Goal: Transaction & Acquisition: Purchase product/service

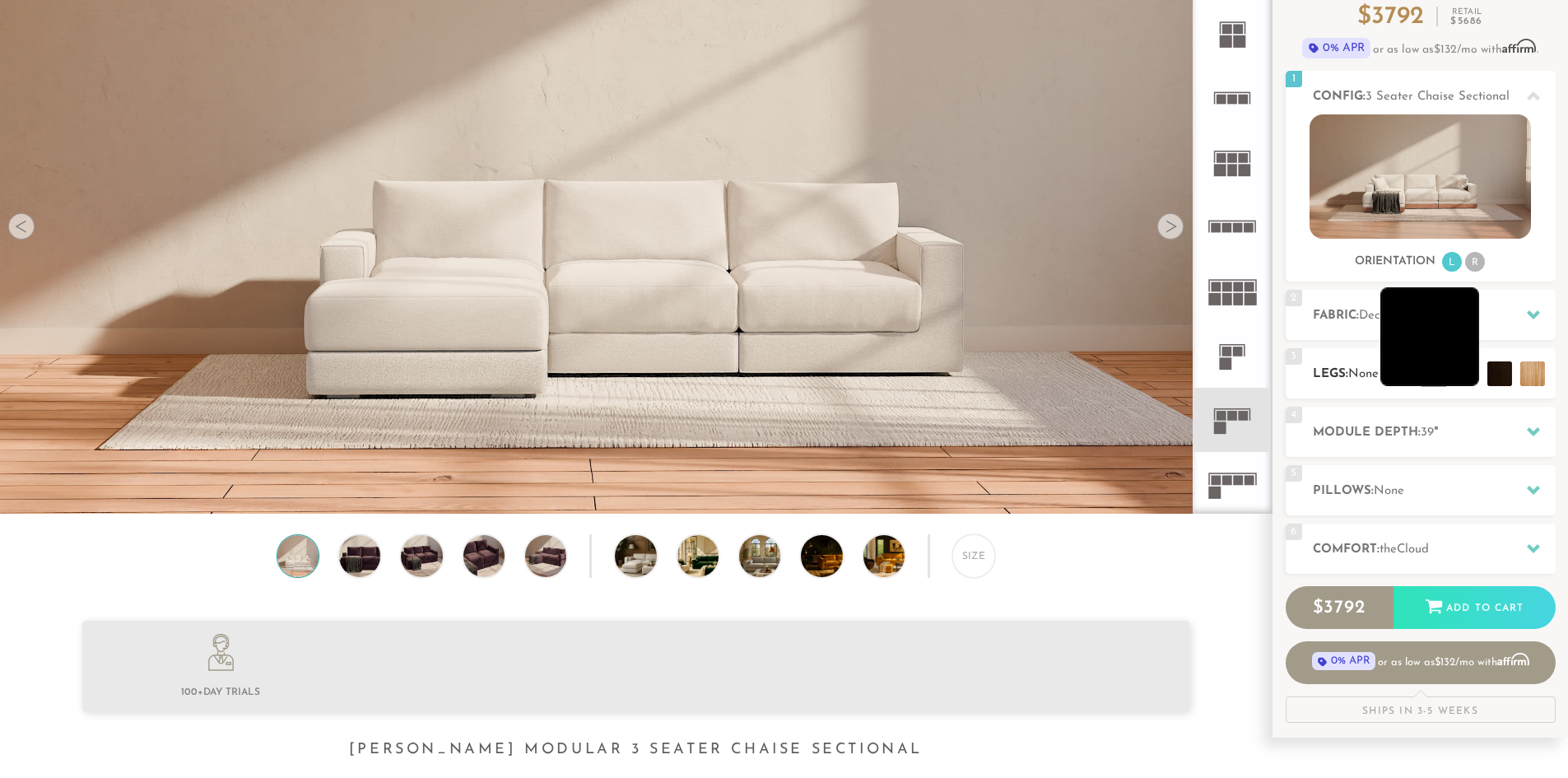
scroll to position [165, 0]
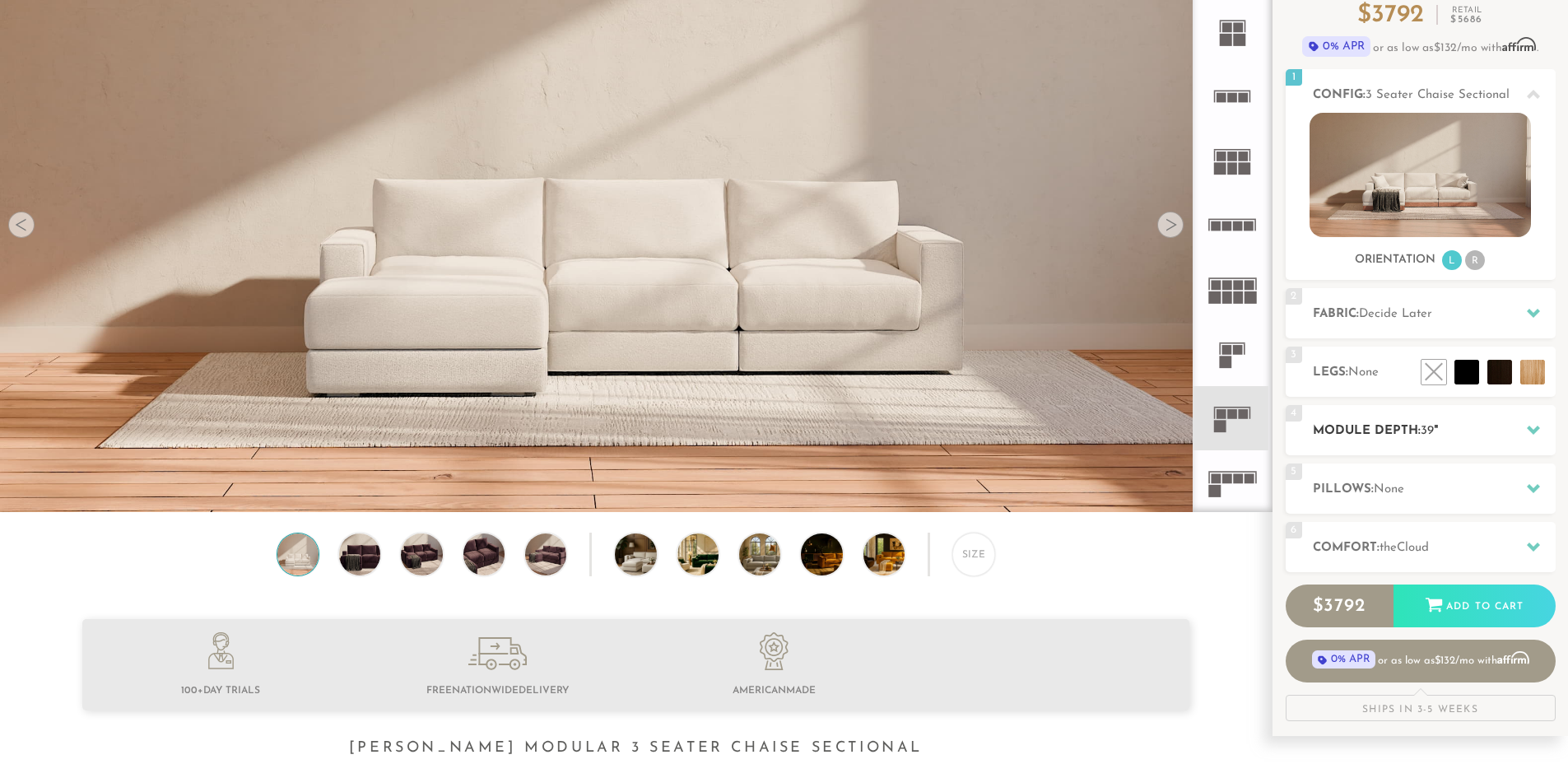
click at [1359, 439] on h2 "Module Depth: 39 "" at bounding box center [1435, 431] width 243 height 19
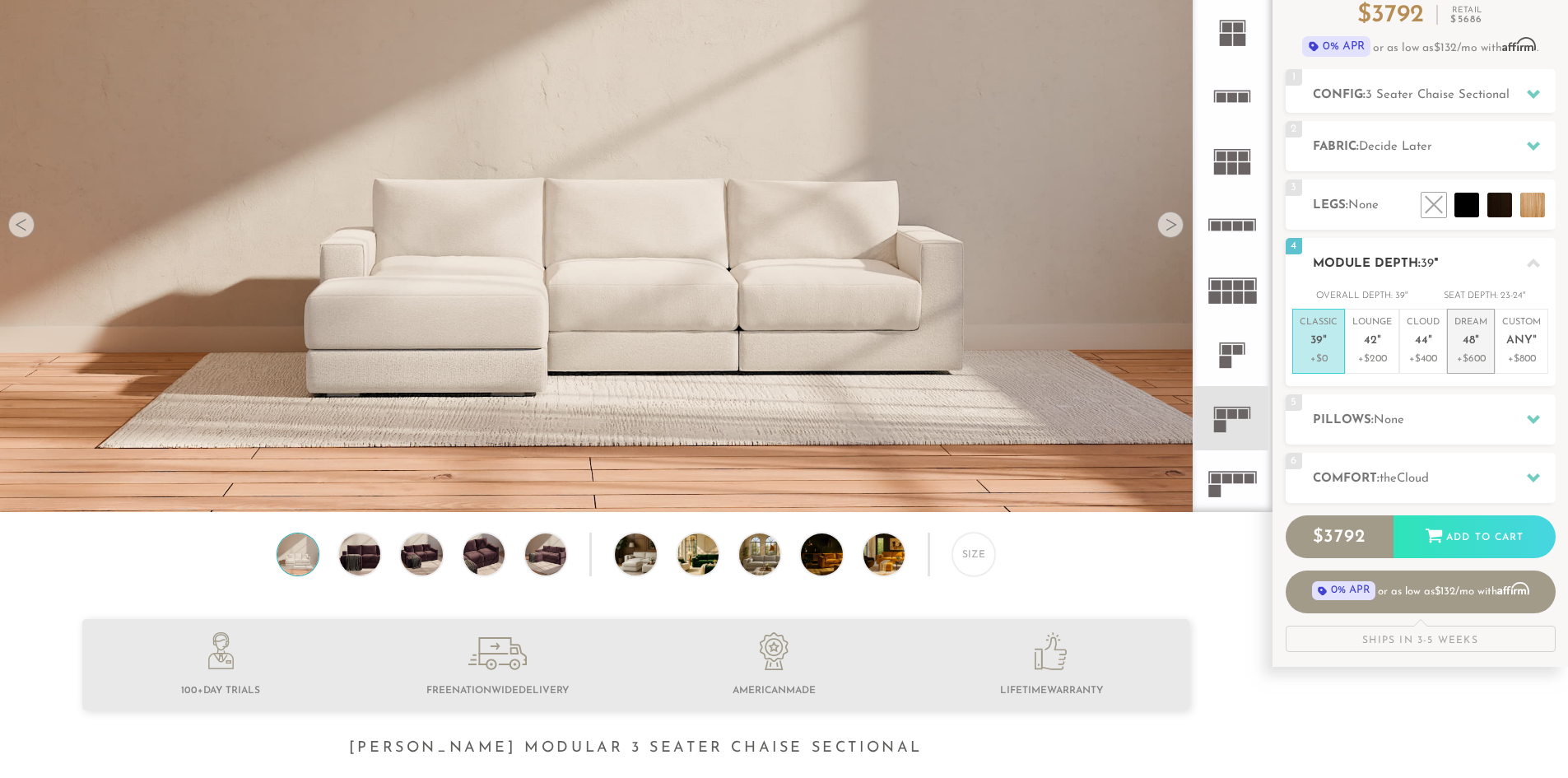
click at [1481, 358] on p "+$600" at bounding box center [1470, 358] width 33 height 14
click at [1421, 349] on p "Cloud 44 "" at bounding box center [1423, 333] width 33 height 36
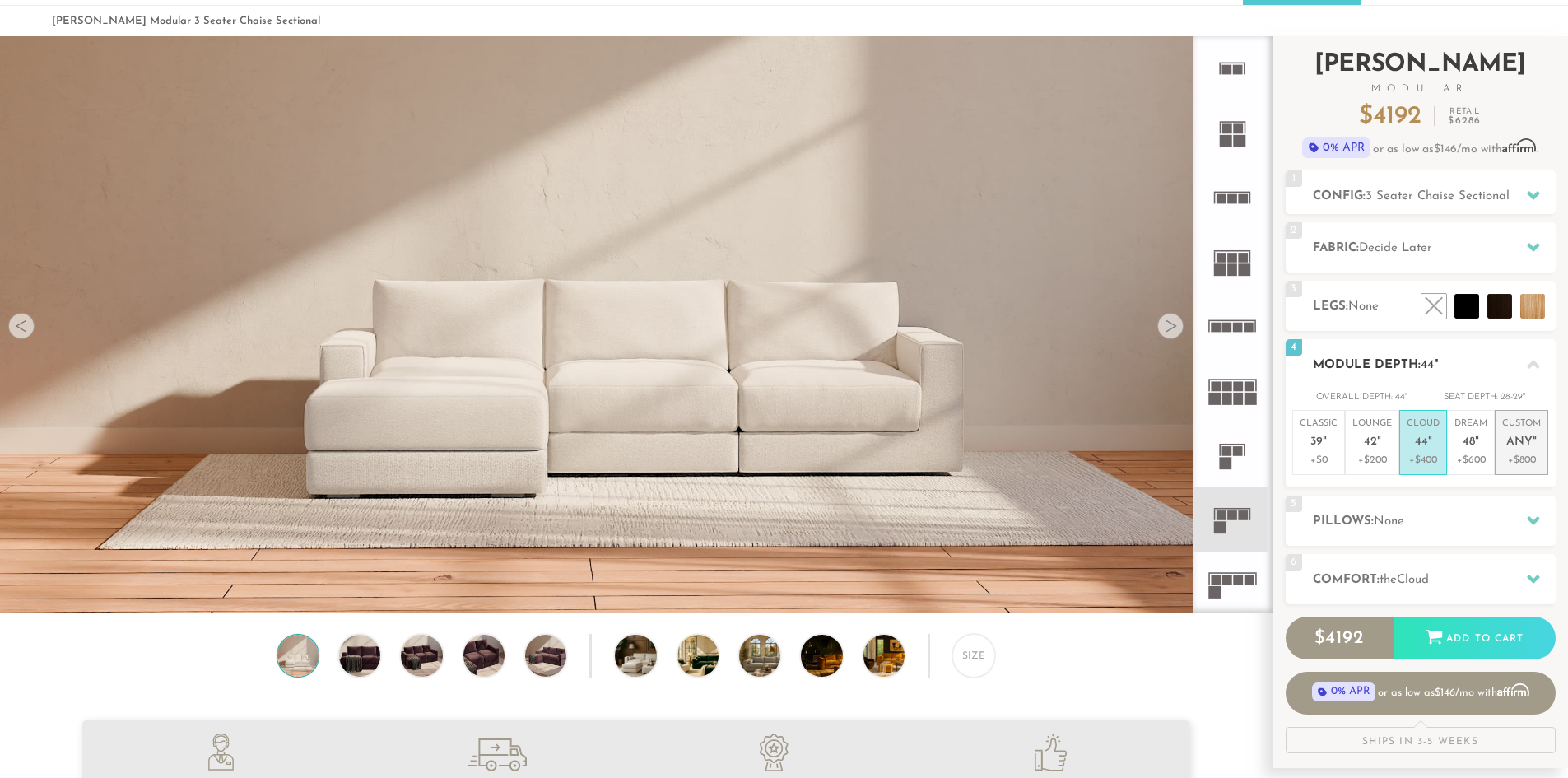
scroll to position [0, 0]
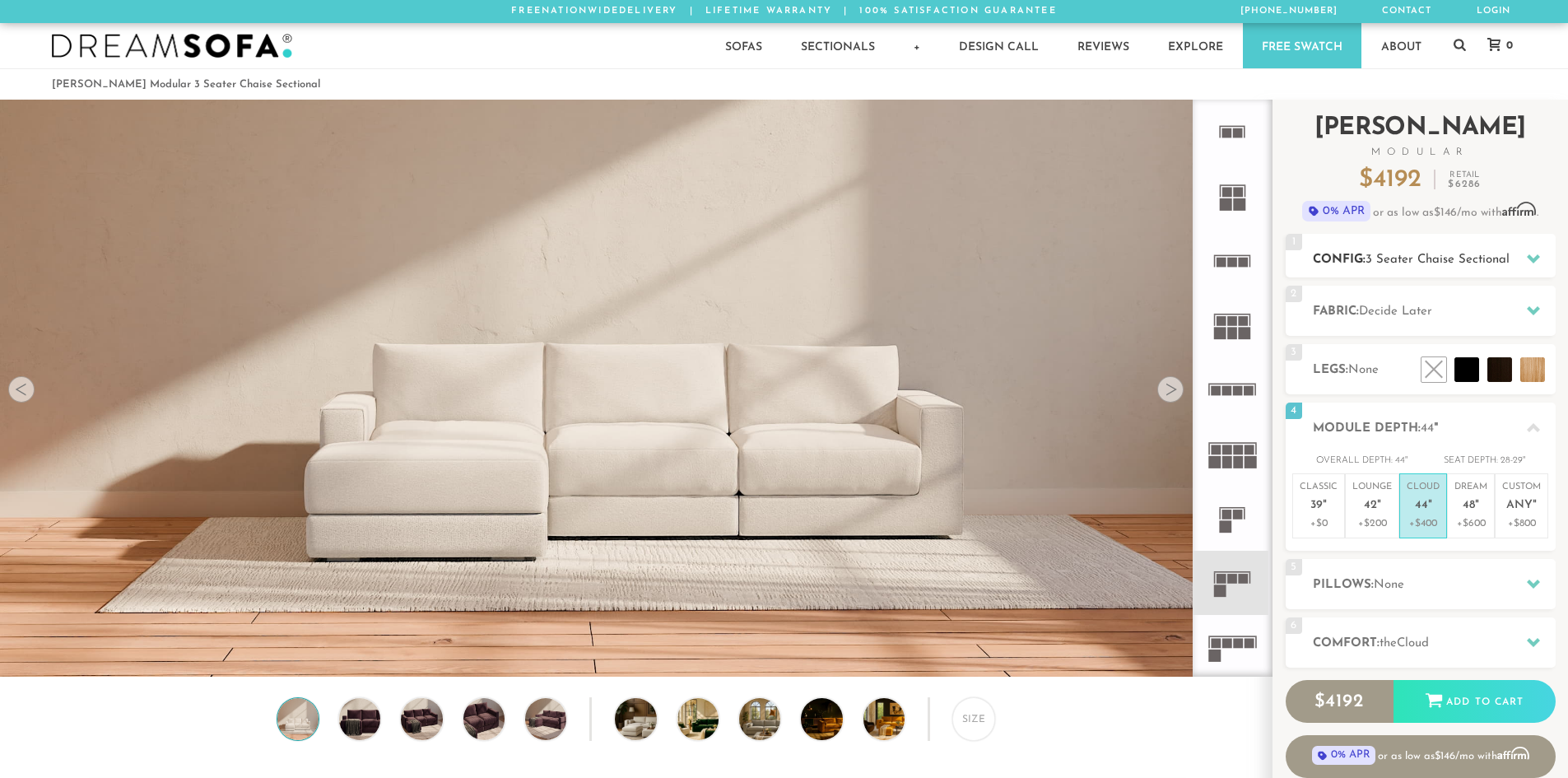
click at [1467, 267] on h2 "Config: 3 Seater Chaise Sectional" at bounding box center [1435, 260] width 243 height 19
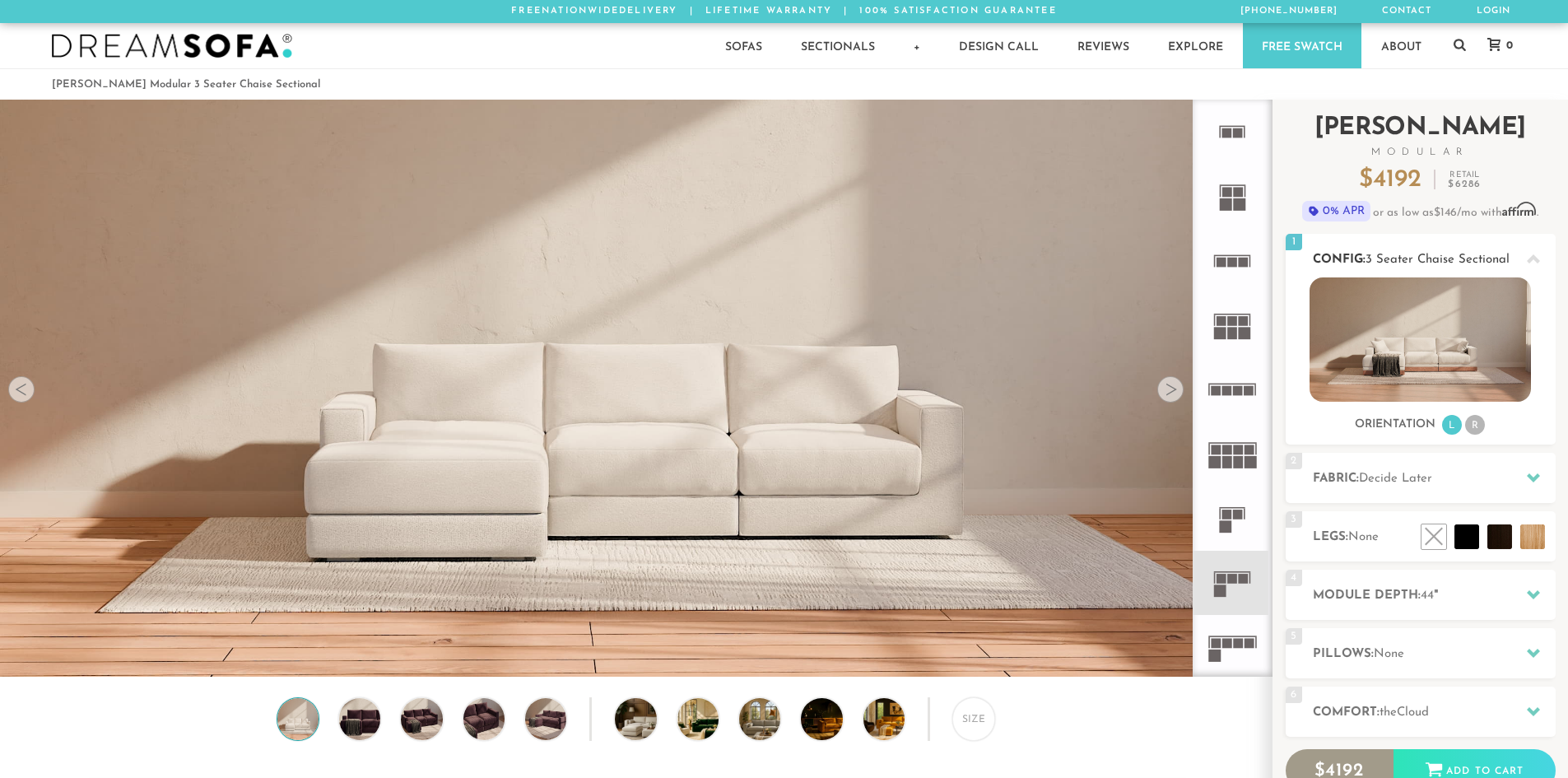
click at [1467, 267] on h2 "Config: 3 Seater Chaise Sectional" at bounding box center [1435, 260] width 243 height 19
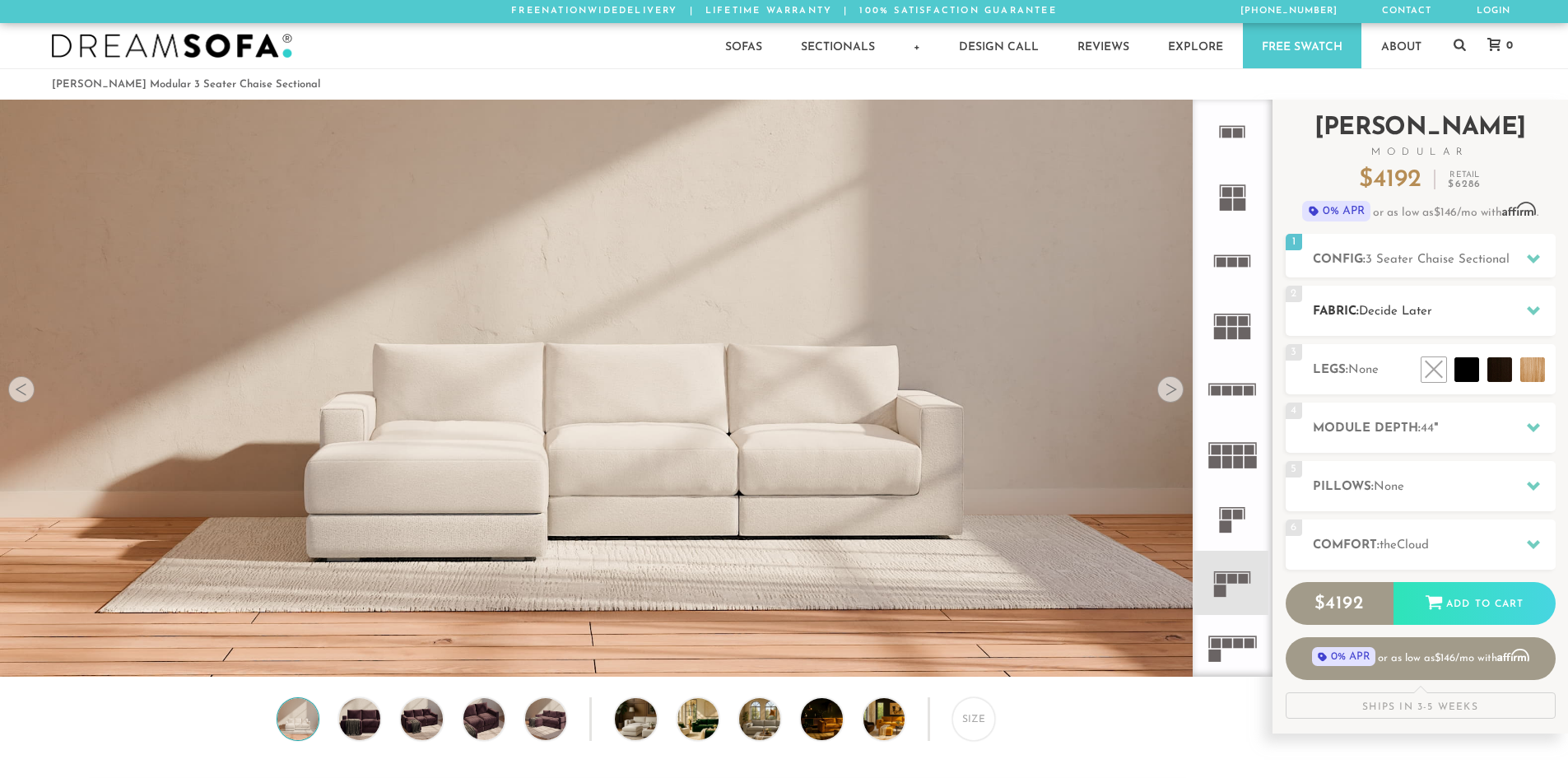
click at [1447, 316] on h2 "Fabric: Decide Later" at bounding box center [1435, 312] width 243 height 19
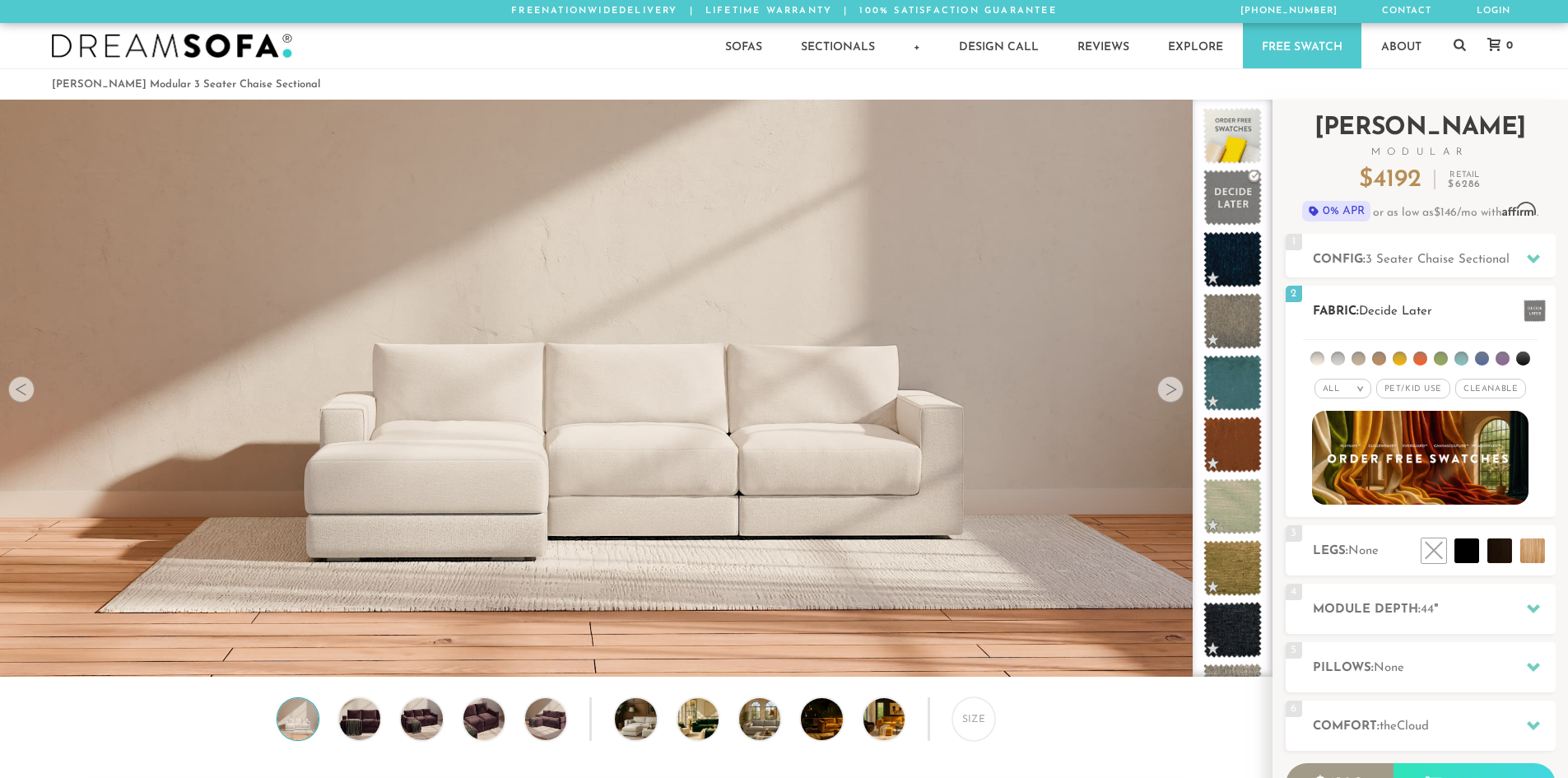
click at [1447, 316] on h2 "Fabric: Decide Later" at bounding box center [1435, 312] width 243 height 19
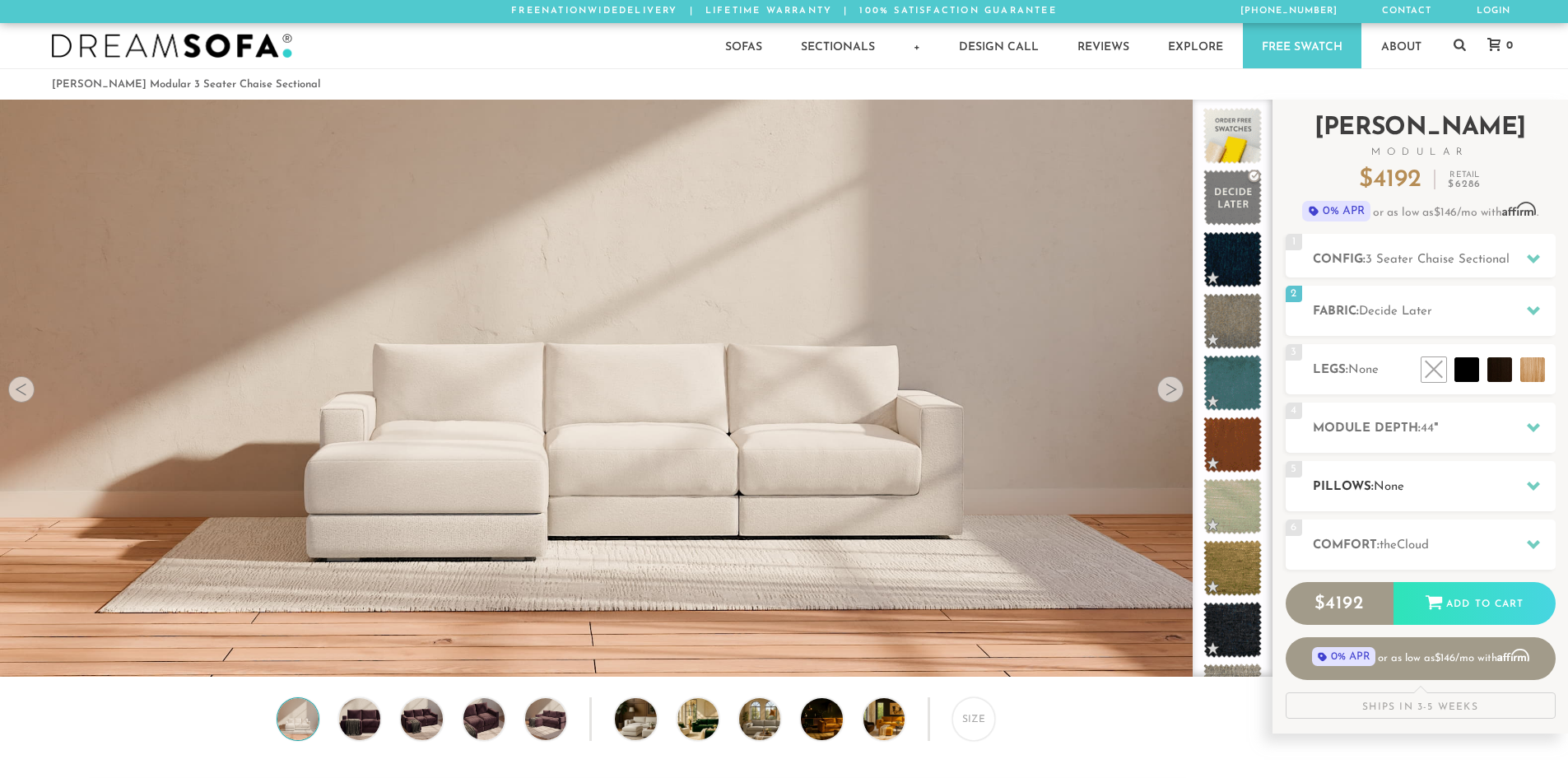
click at [1432, 483] on h2 "Pillows: None" at bounding box center [1435, 486] width 243 height 19
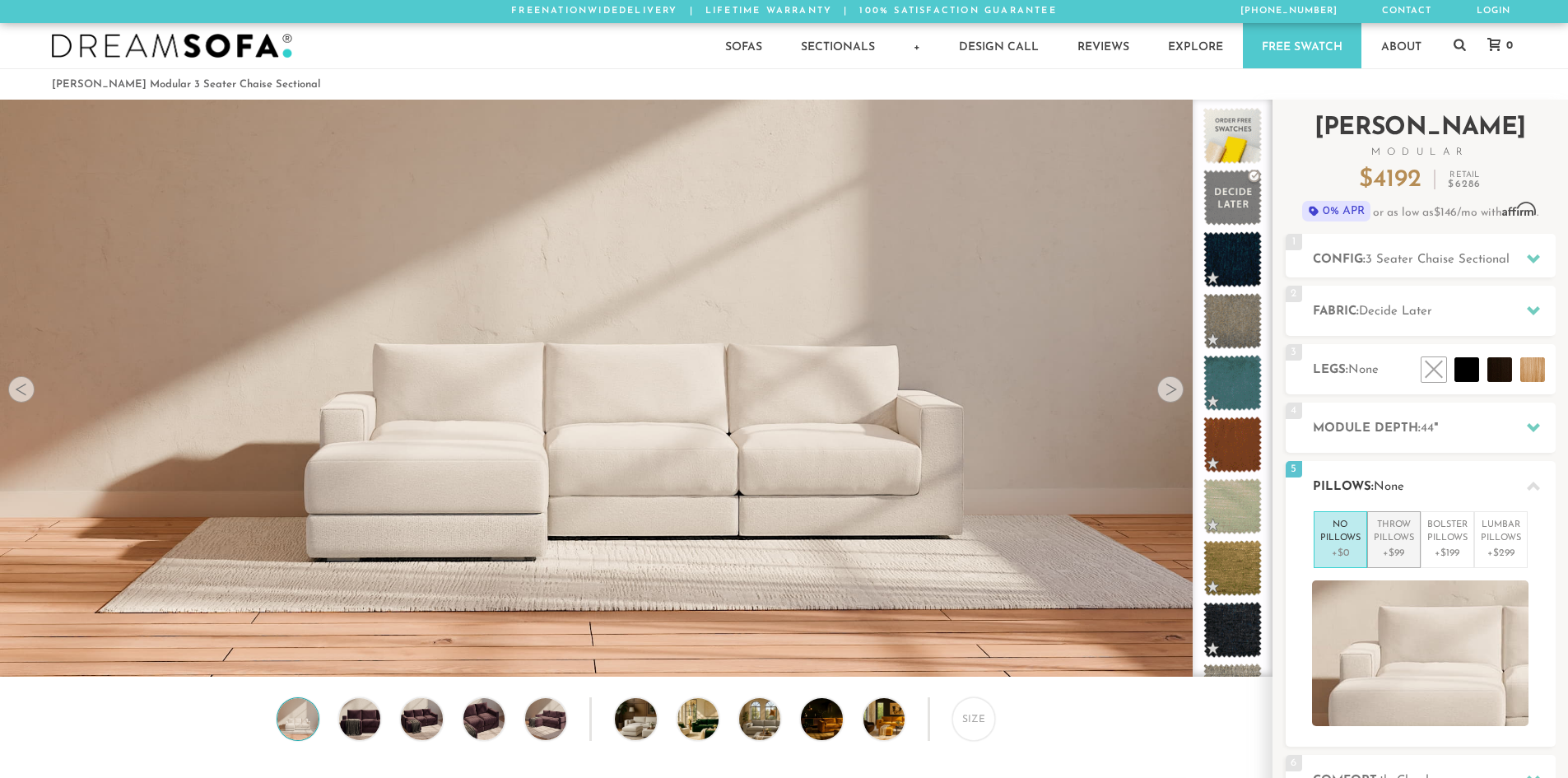
click at [1398, 551] on p "+$99" at bounding box center [1394, 552] width 41 height 14
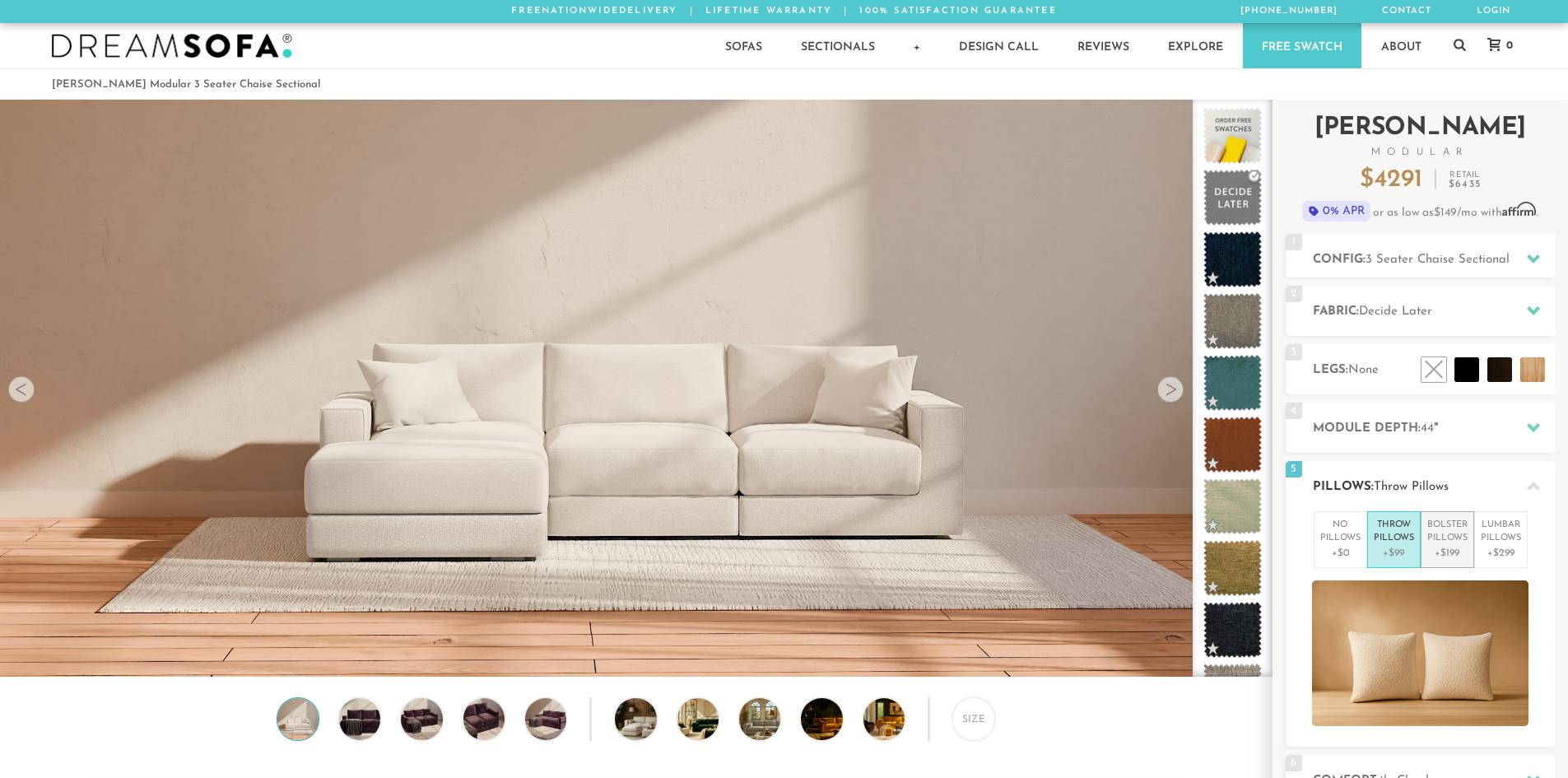
click at [1443, 544] on p "Bolster Pillows" at bounding box center [1447, 532] width 41 height 27
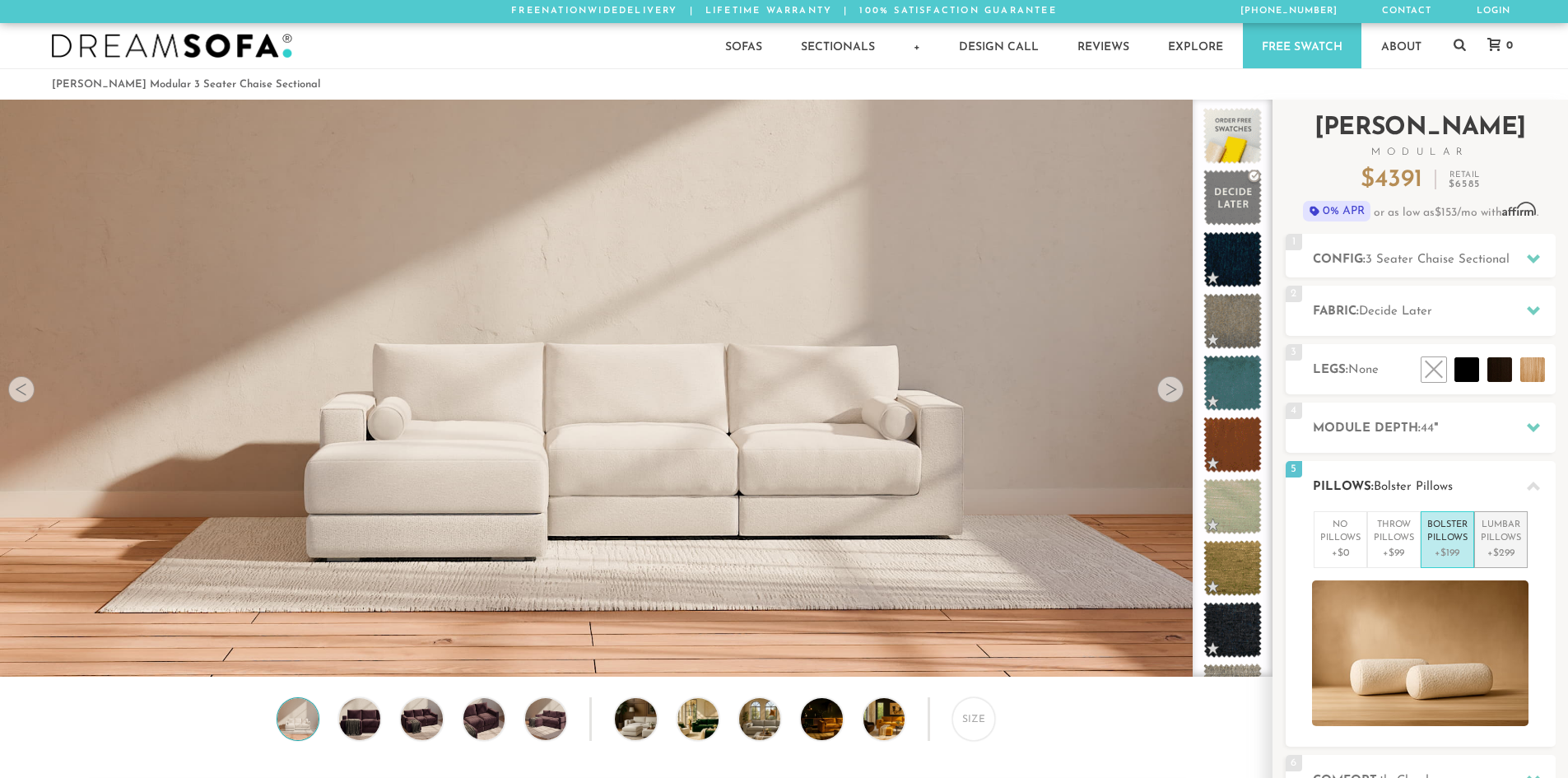
click at [1507, 547] on p "+$299" at bounding box center [1501, 552] width 41 height 14
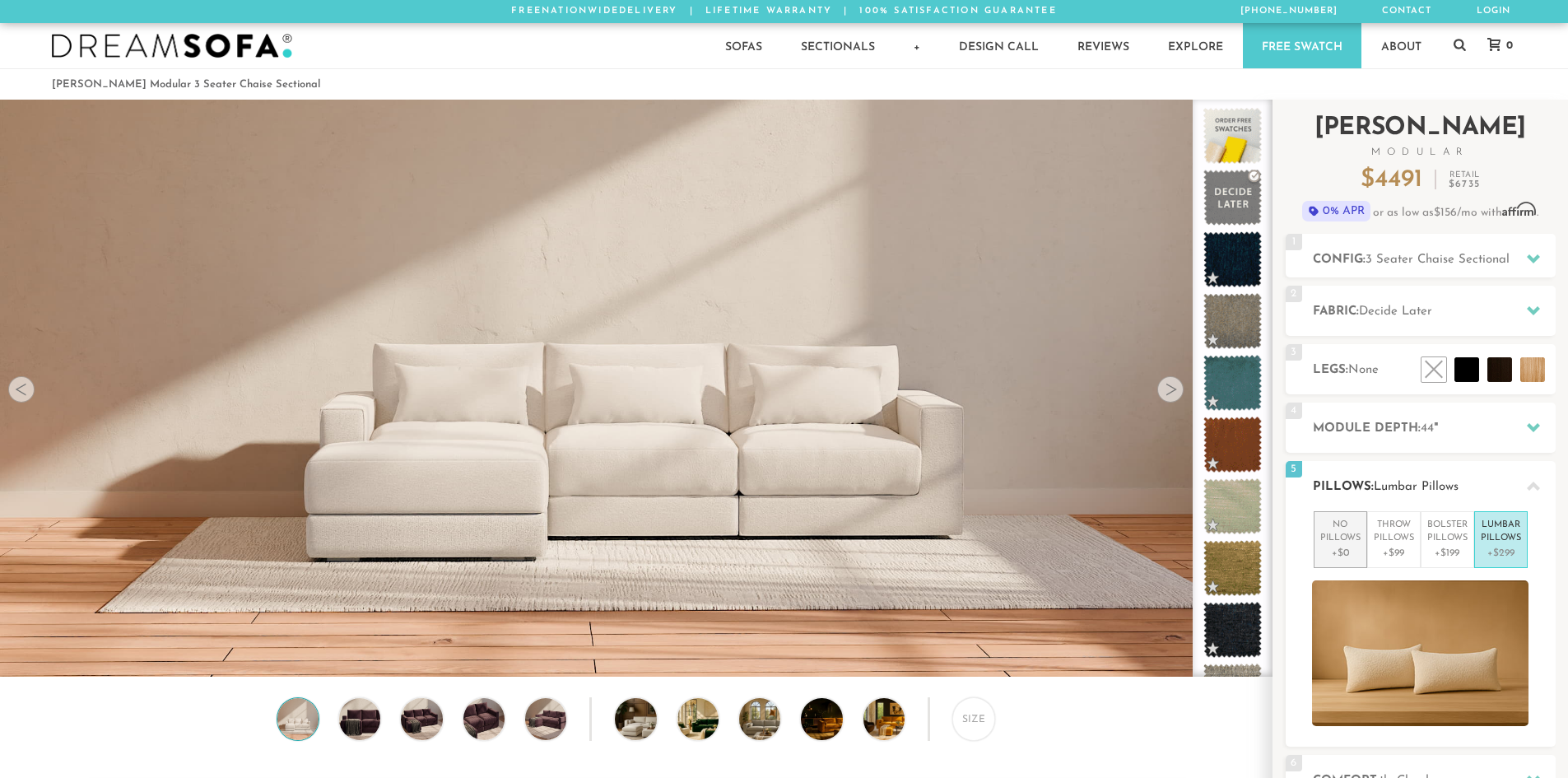
click at [1351, 547] on p "+$0" at bounding box center [1340, 552] width 41 height 14
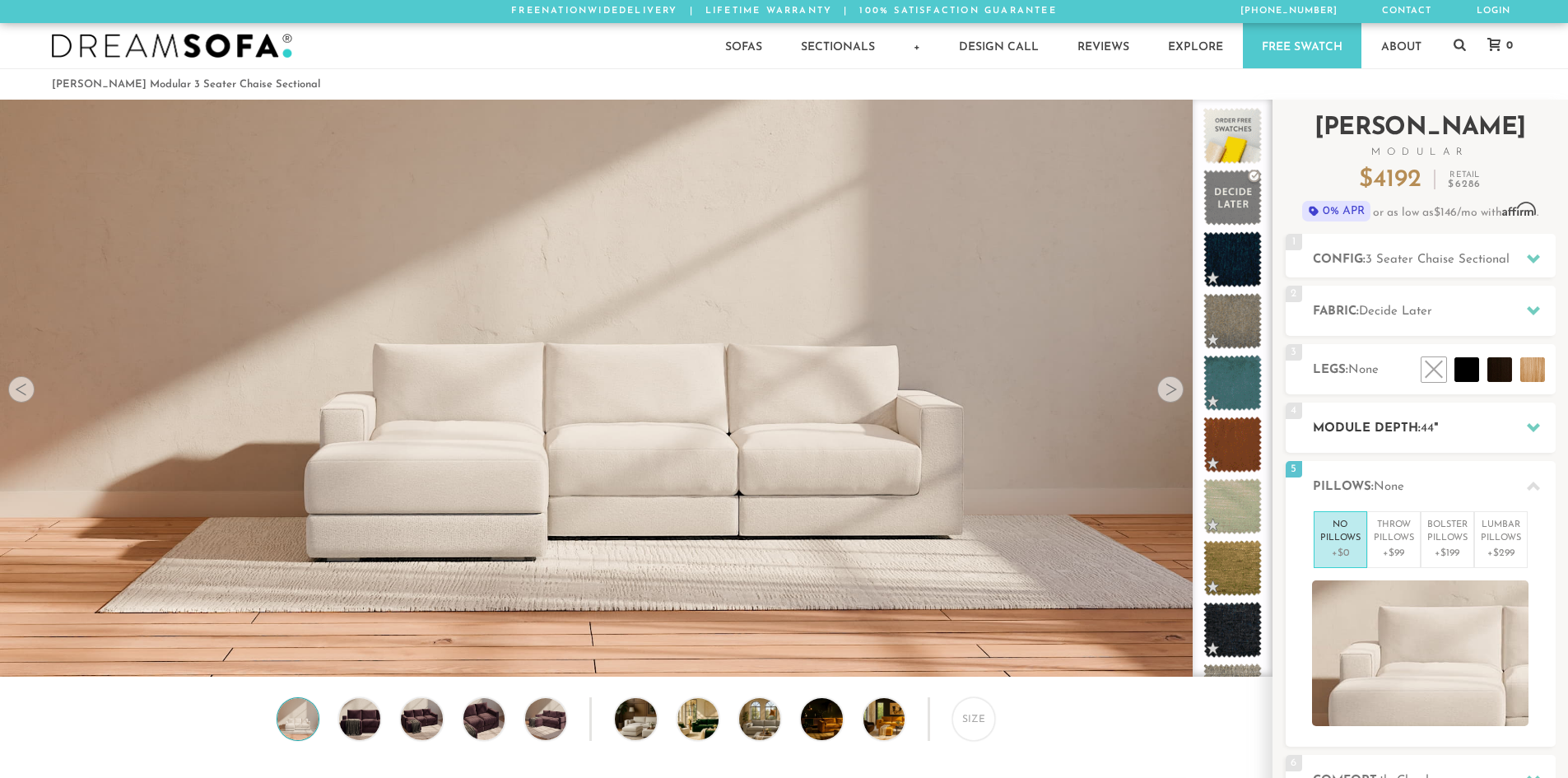
click at [1477, 434] on h2 "Module Depth: 44 "" at bounding box center [1435, 429] width 243 height 19
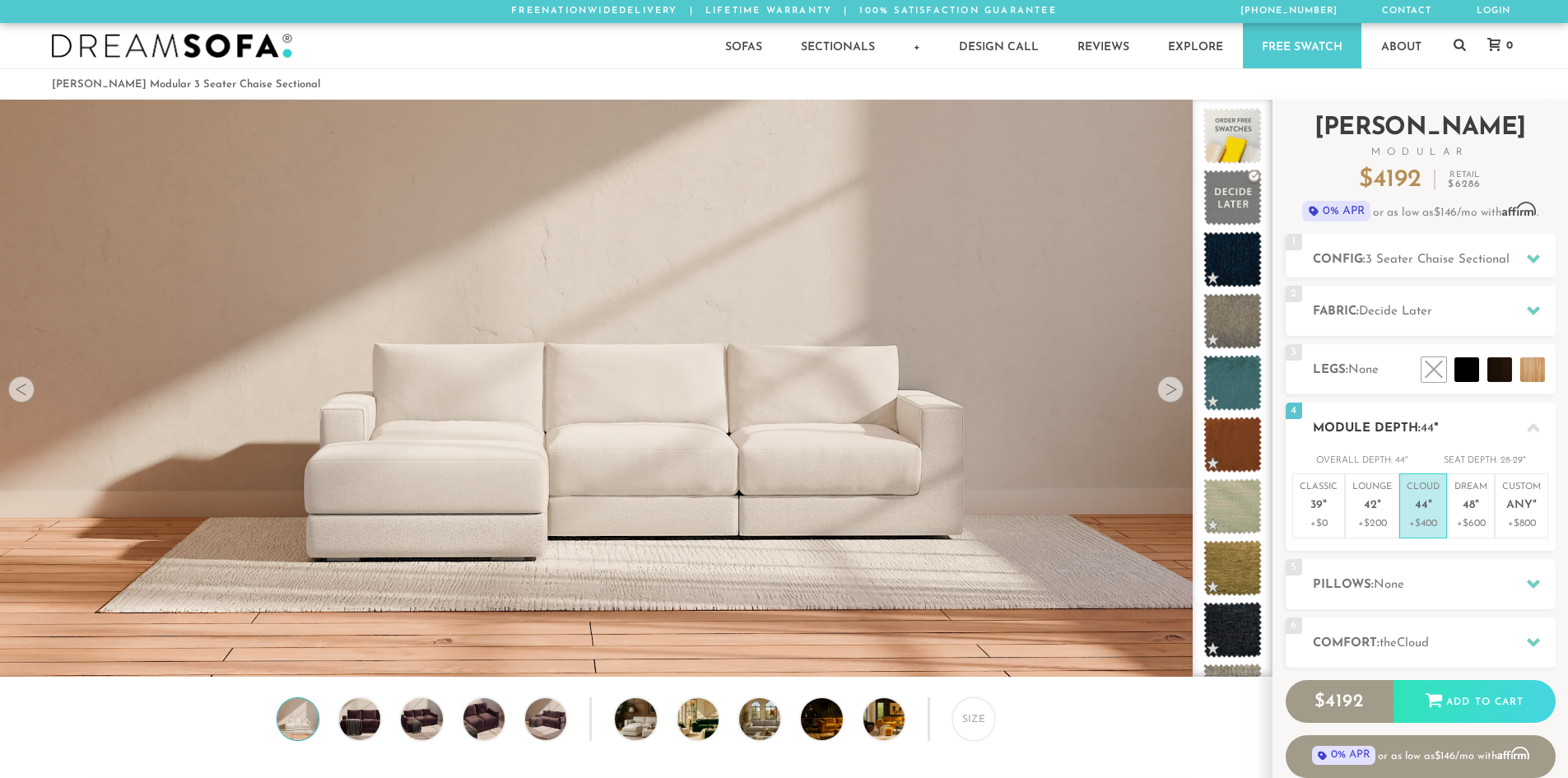
click at [1477, 434] on h2 "Module Depth: 44 "" at bounding box center [1435, 429] width 243 height 19
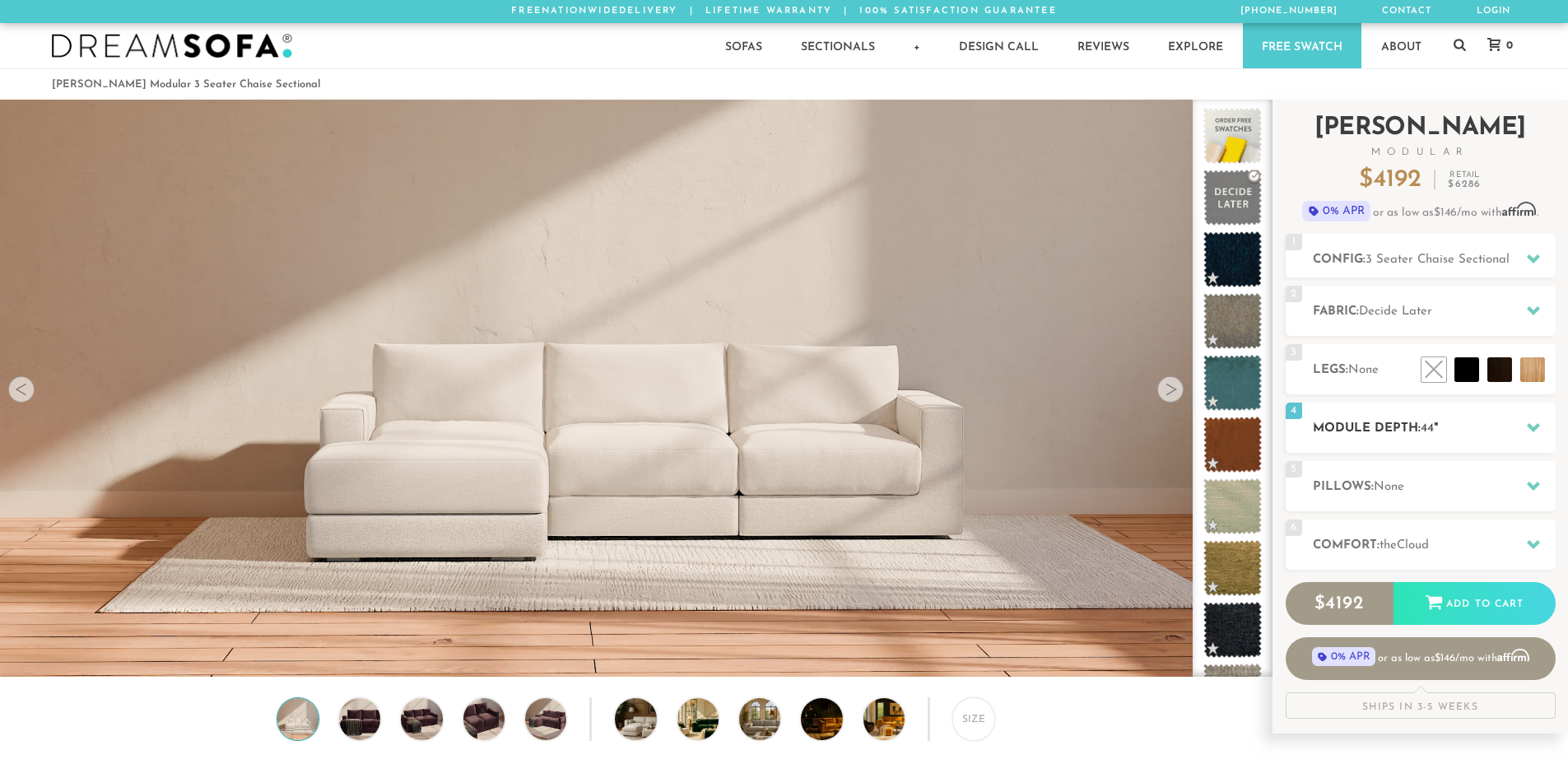
click at [1481, 423] on h2 "Module Depth: 44 "" at bounding box center [1435, 429] width 243 height 19
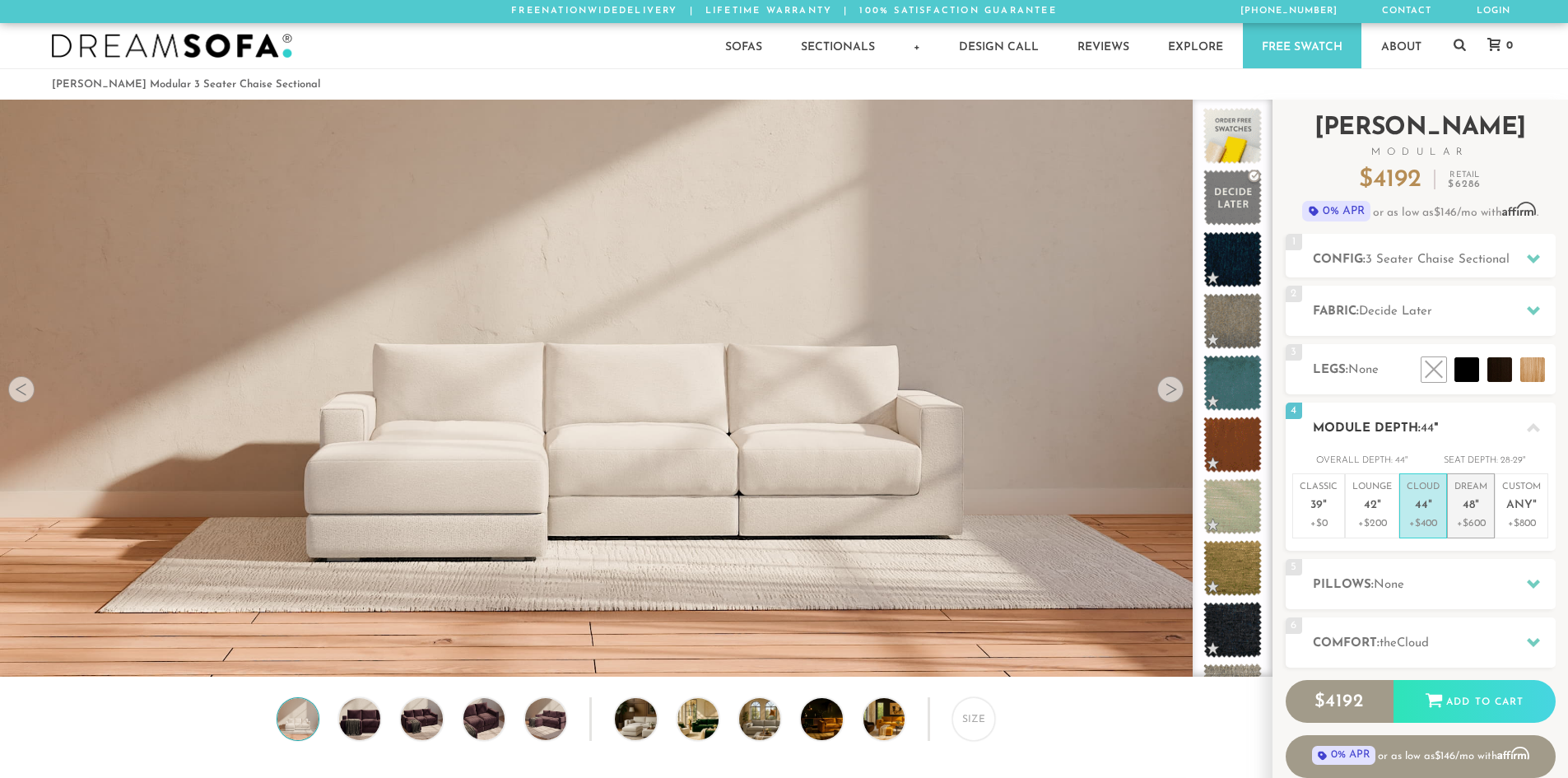
click at [1482, 508] on p "Dream 48 "" at bounding box center [1470, 498] width 33 height 36
click at [1475, 627] on div "6 Comfort: the Cloud soft" at bounding box center [1421, 642] width 270 height 50
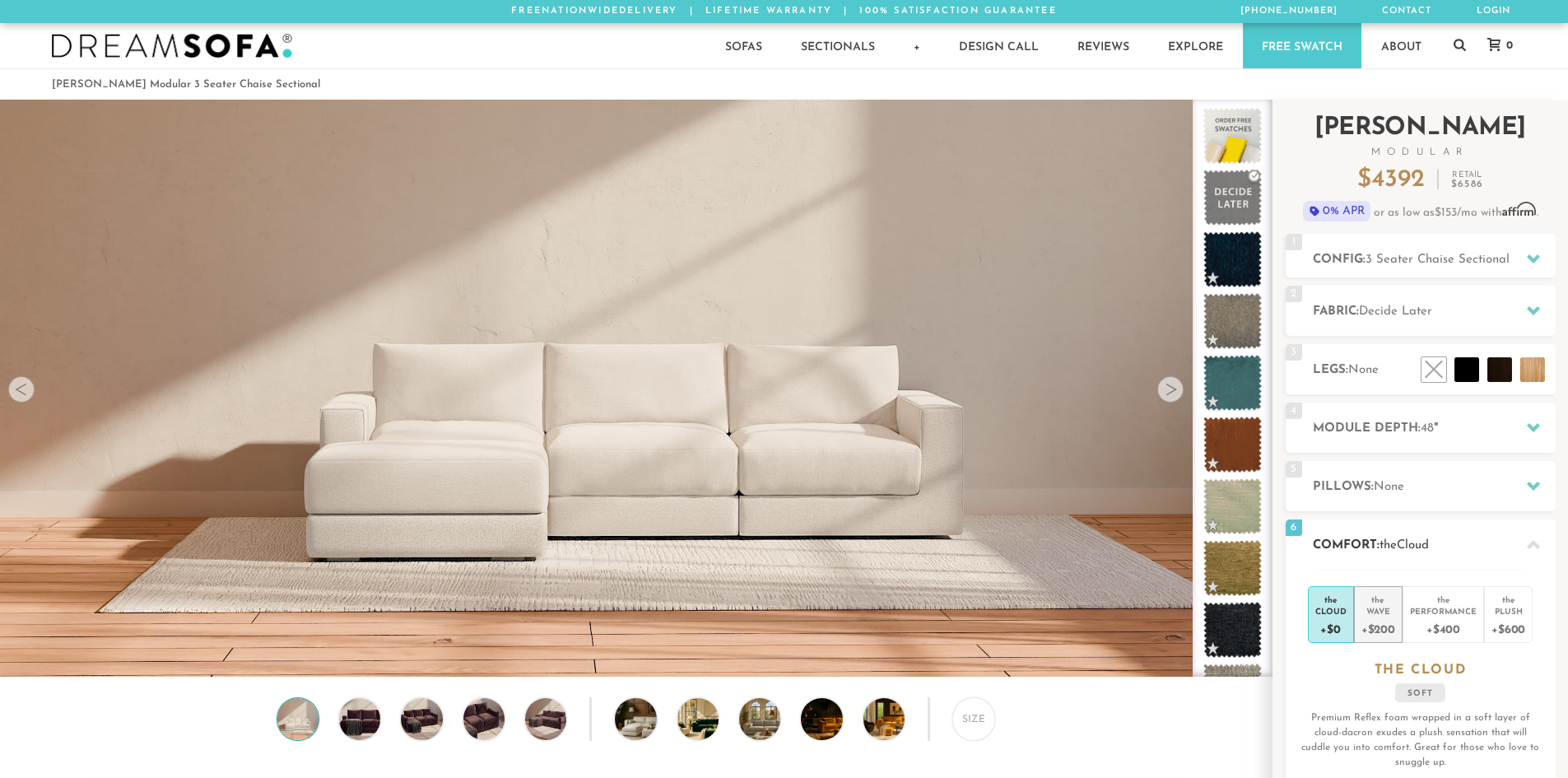
click at [1383, 634] on div "+$200" at bounding box center [1378, 628] width 34 height 24
click at [1168, 392] on div at bounding box center [1170, 389] width 26 height 26
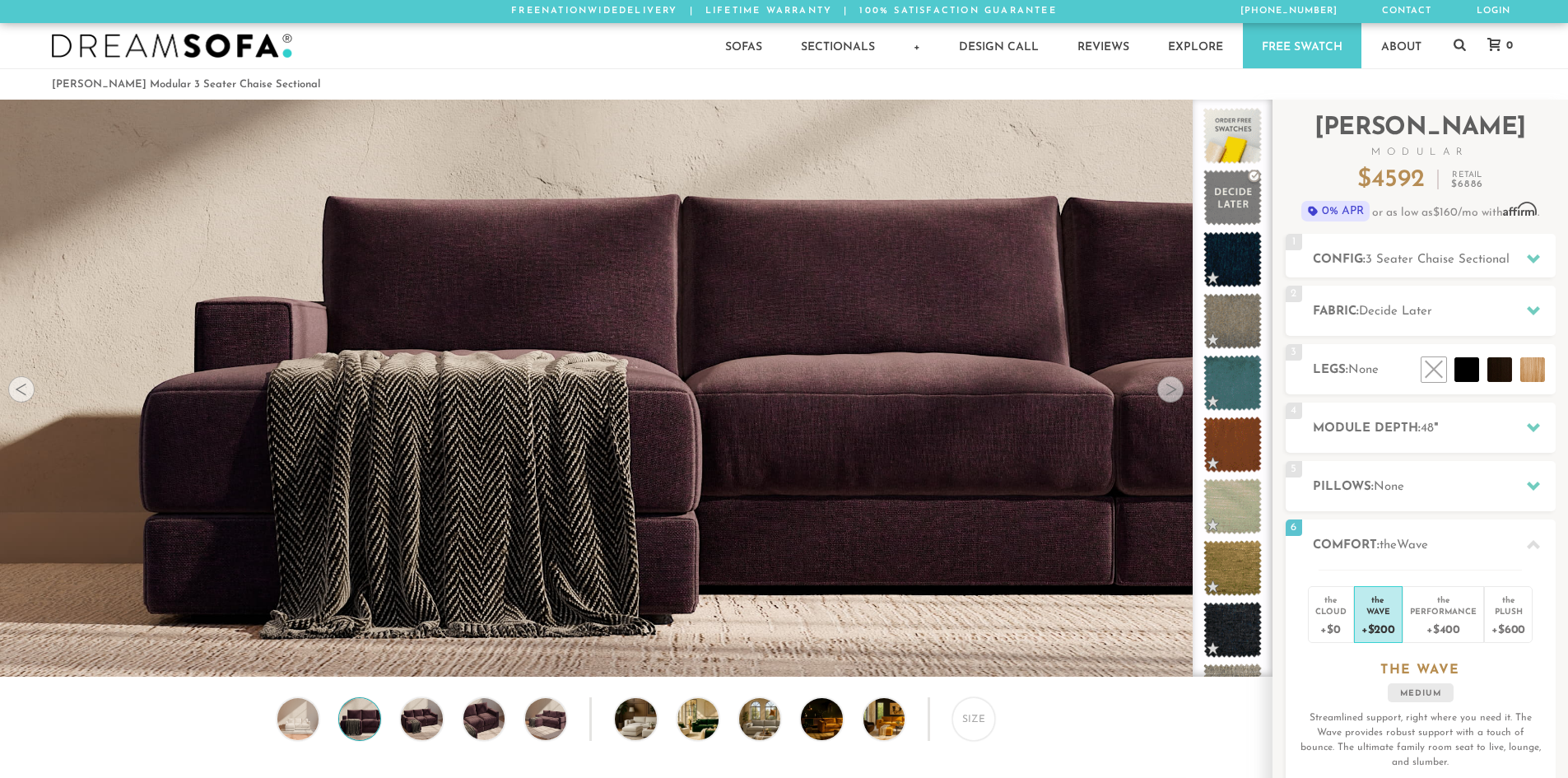
click at [1168, 392] on div at bounding box center [1170, 389] width 26 height 26
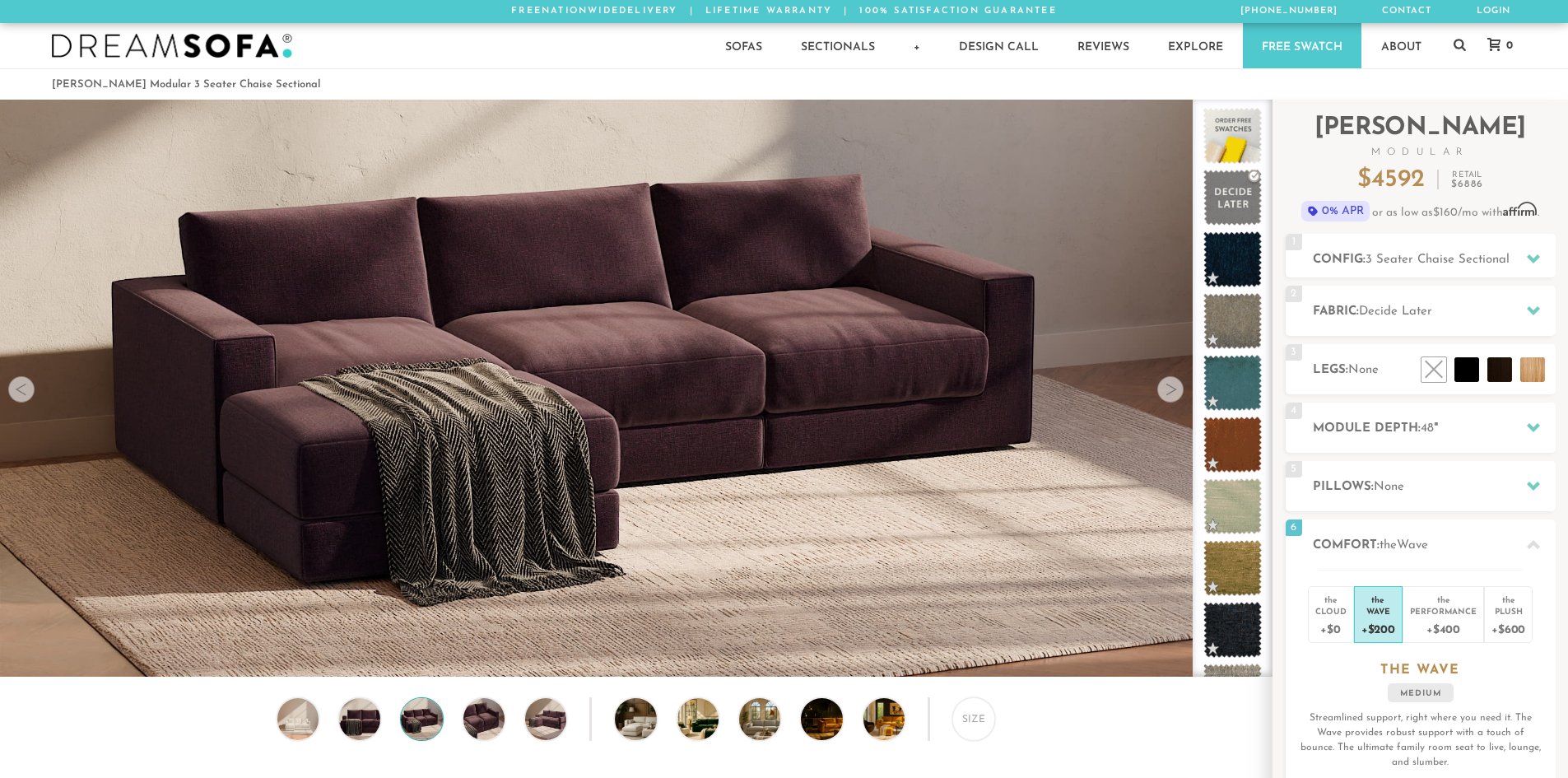
click at [1168, 392] on div at bounding box center [1170, 389] width 26 height 26
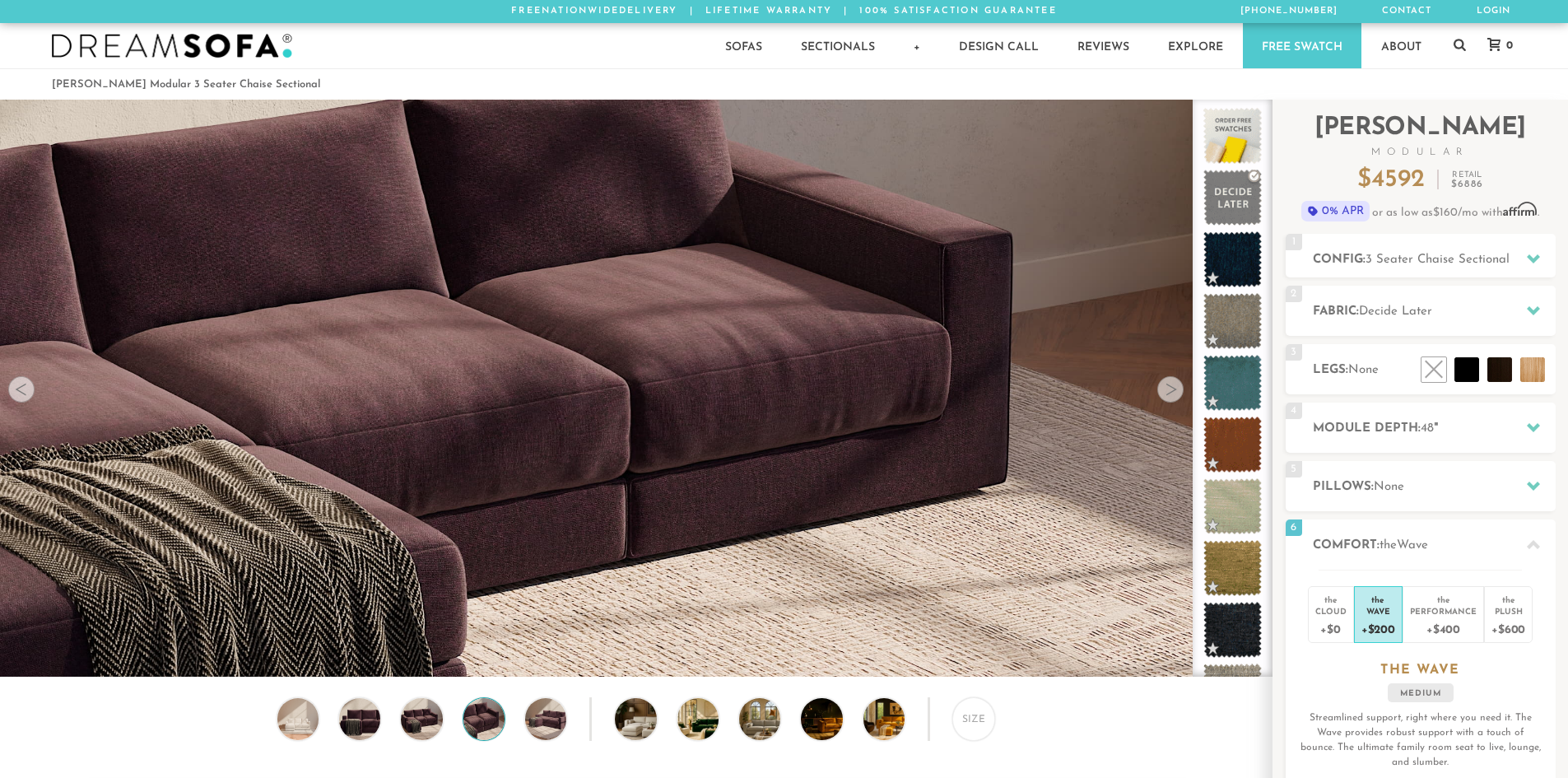
click at [1168, 392] on div at bounding box center [1170, 389] width 26 height 26
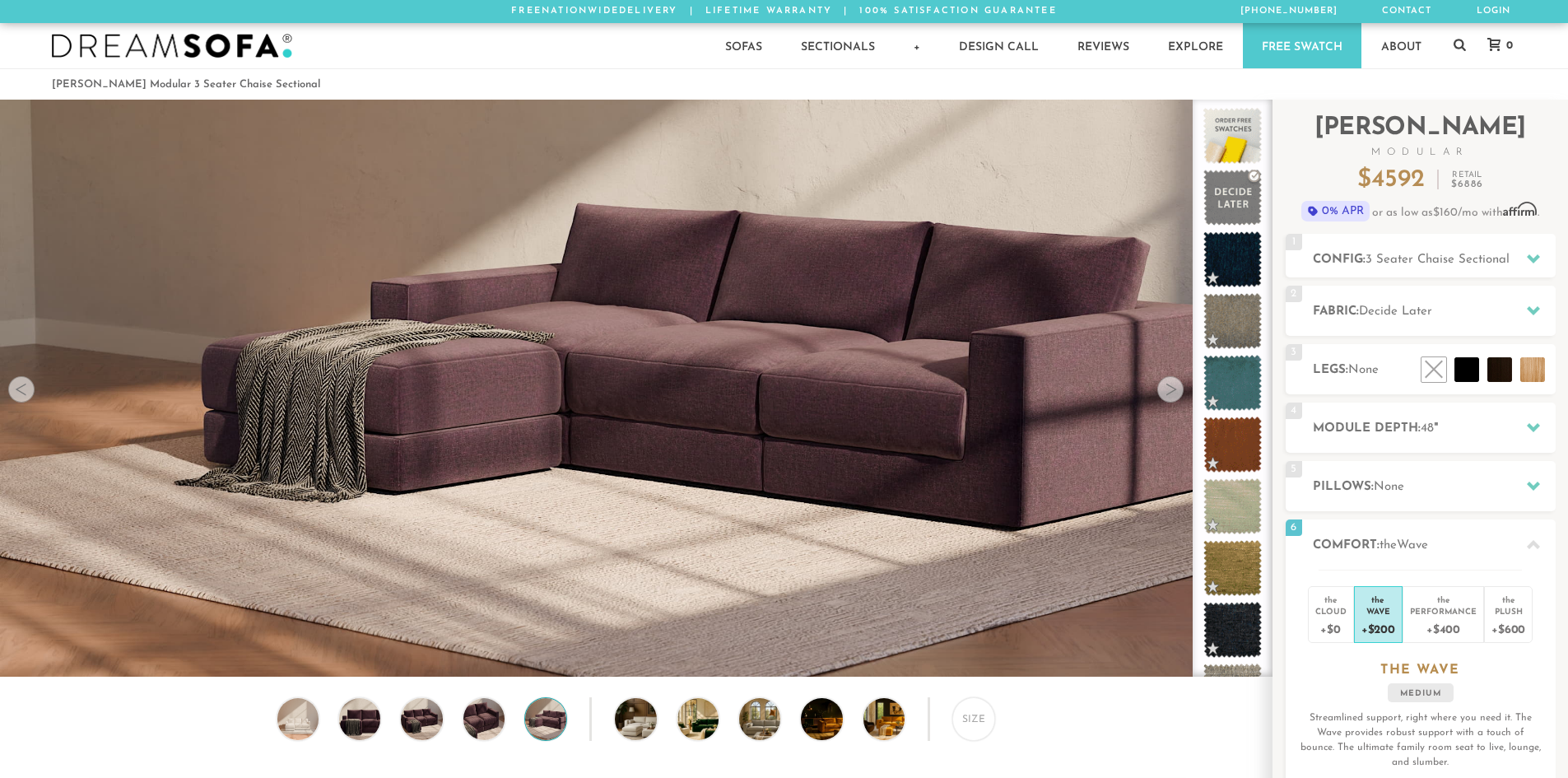
click at [1168, 392] on div at bounding box center [1170, 389] width 26 height 26
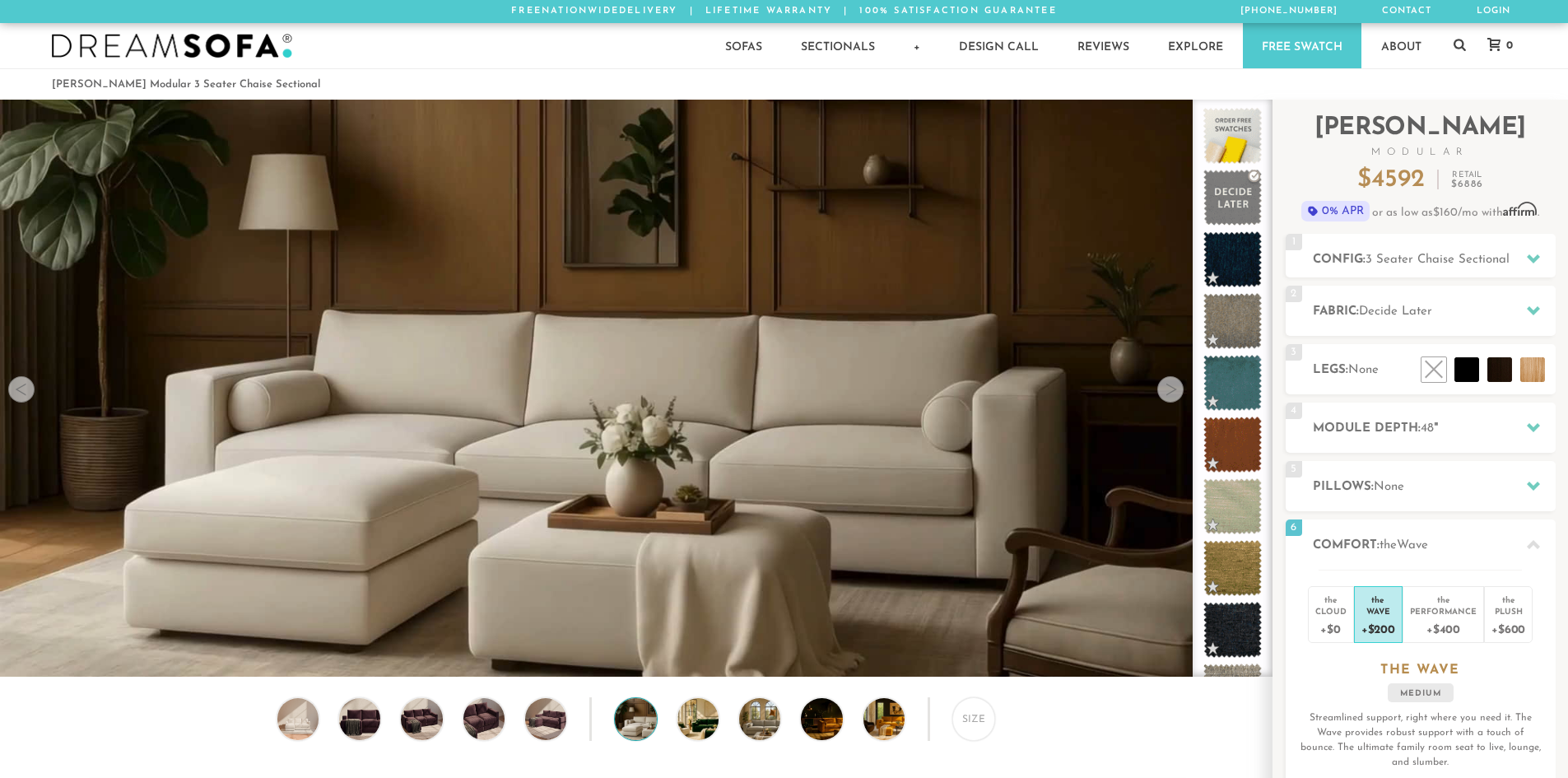
click at [1168, 392] on div at bounding box center [1170, 389] width 26 height 26
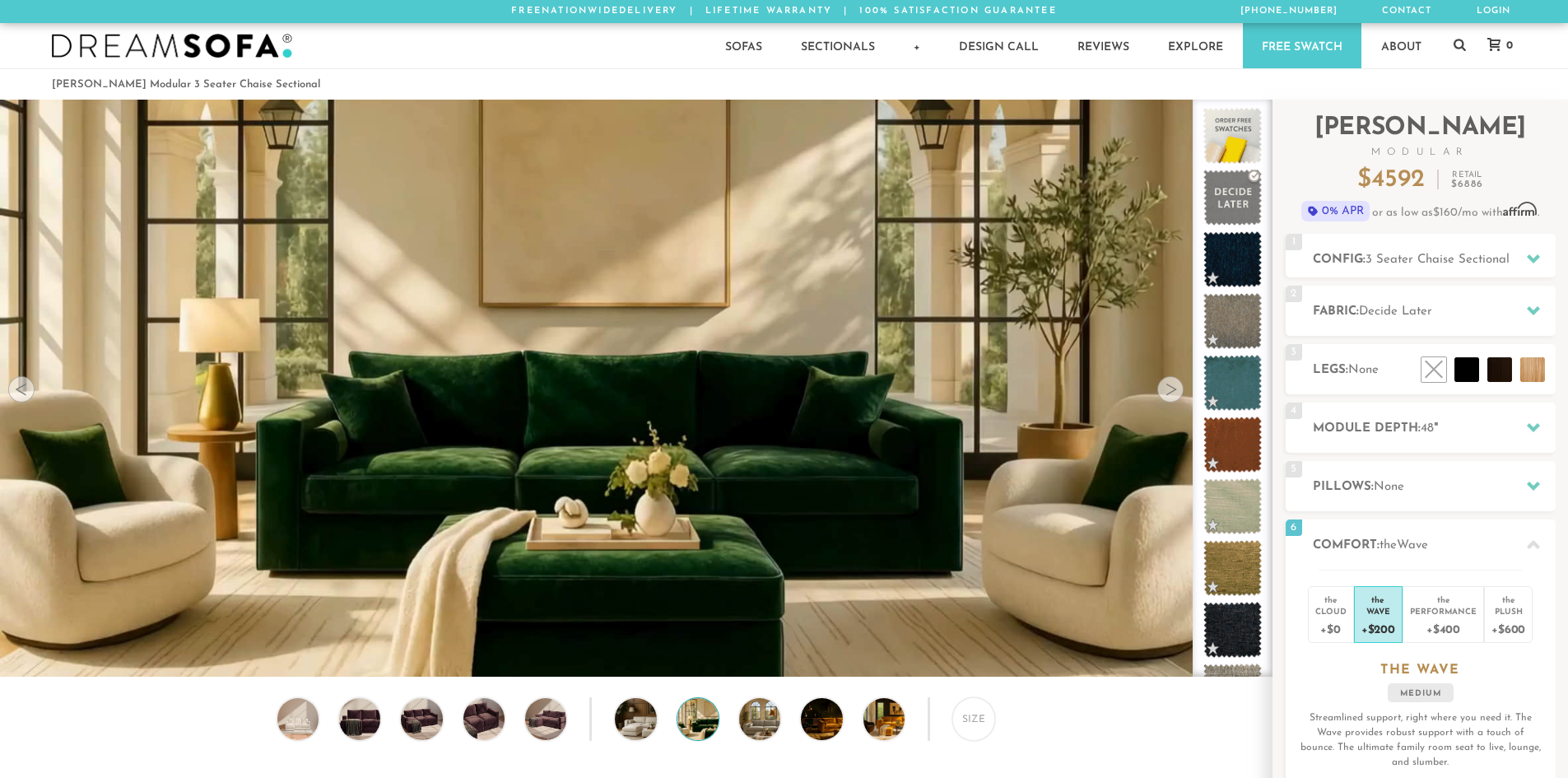
click at [1168, 392] on div at bounding box center [1170, 389] width 26 height 26
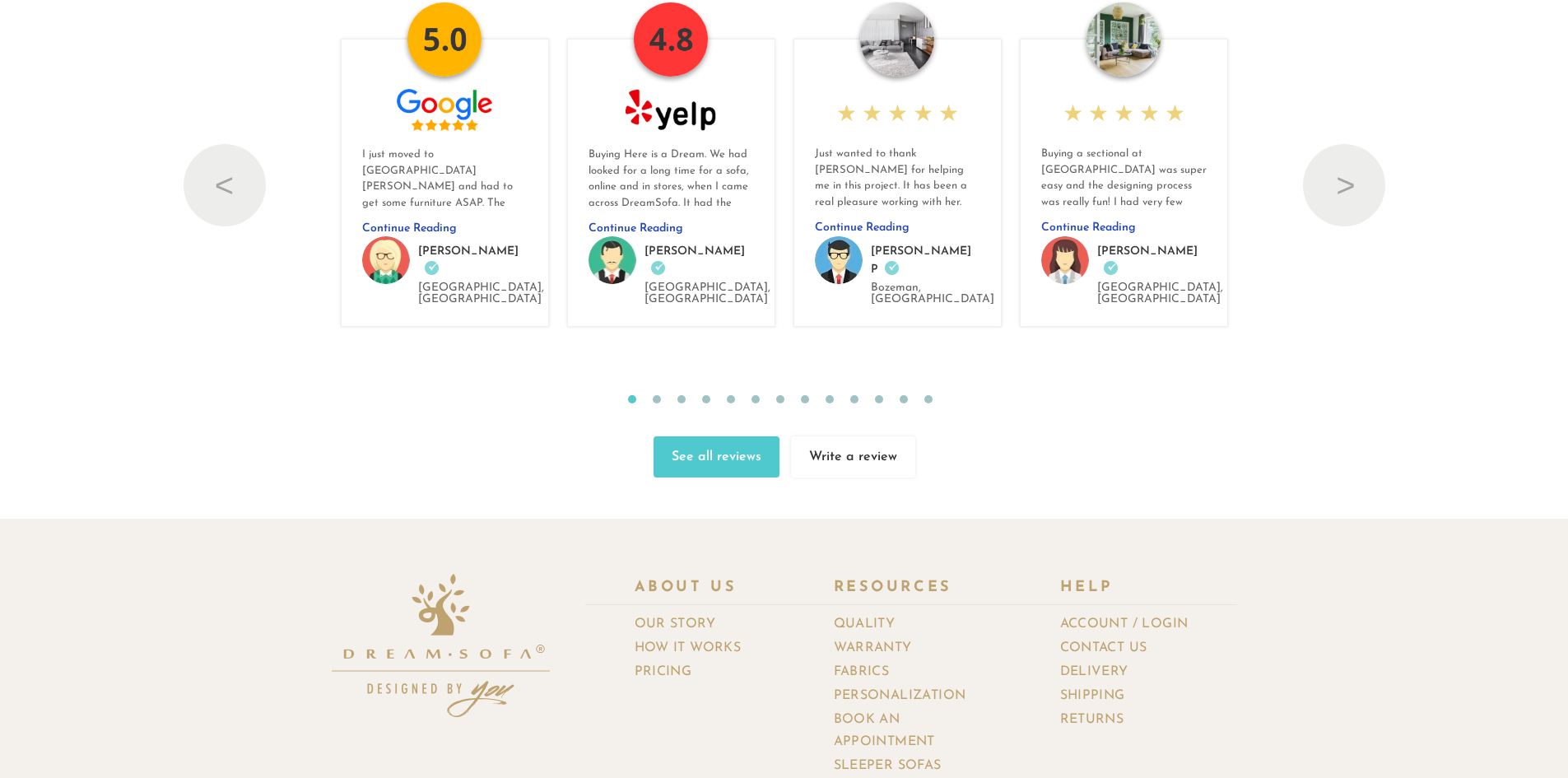
scroll to position [18506, 0]
